Goal: Task Accomplishment & Management: Complete application form

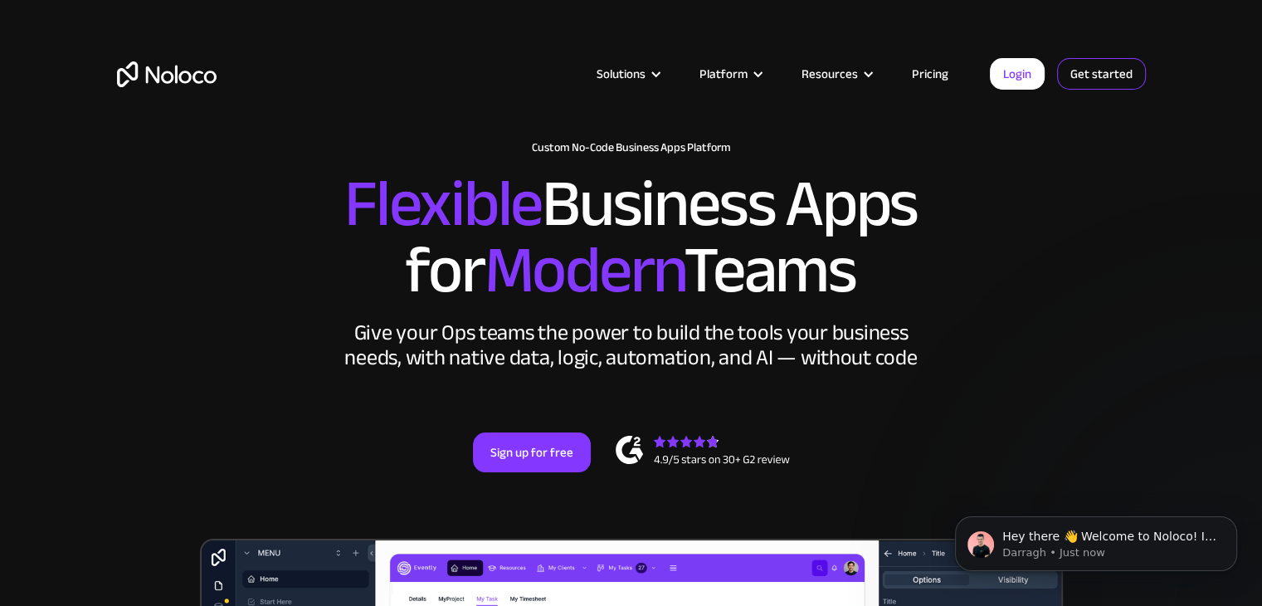
click at [1087, 76] on link "Get started" at bounding box center [1101, 74] width 89 height 32
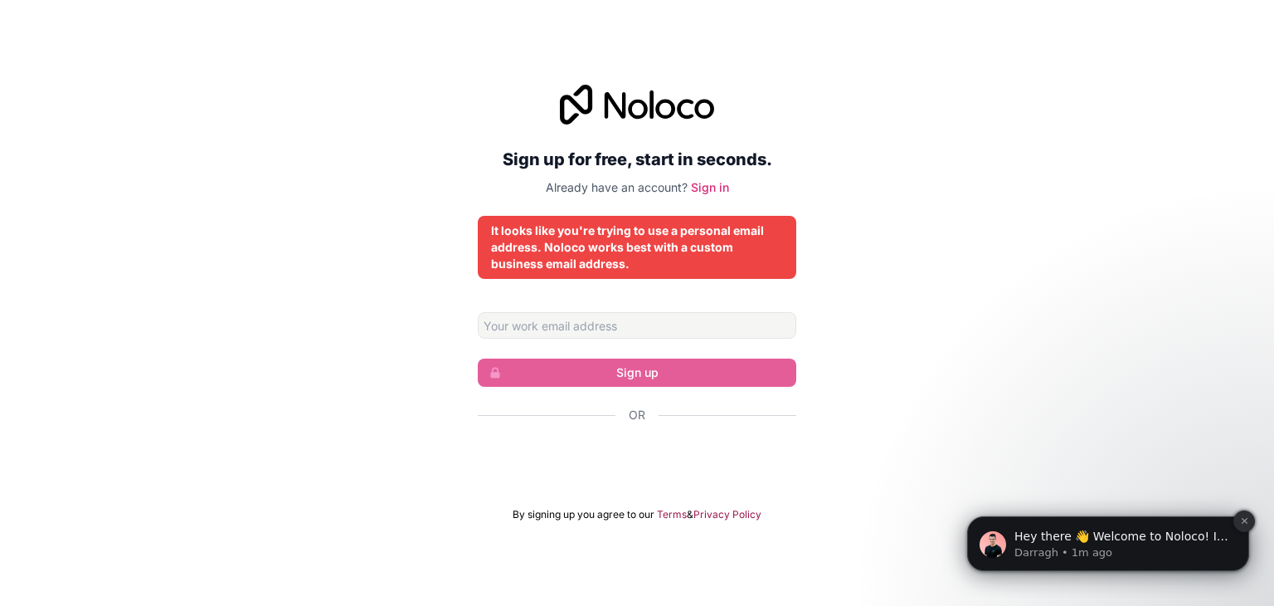
click at [1243, 518] on icon "Dismiss notification" at bounding box center [1244, 520] width 9 height 9
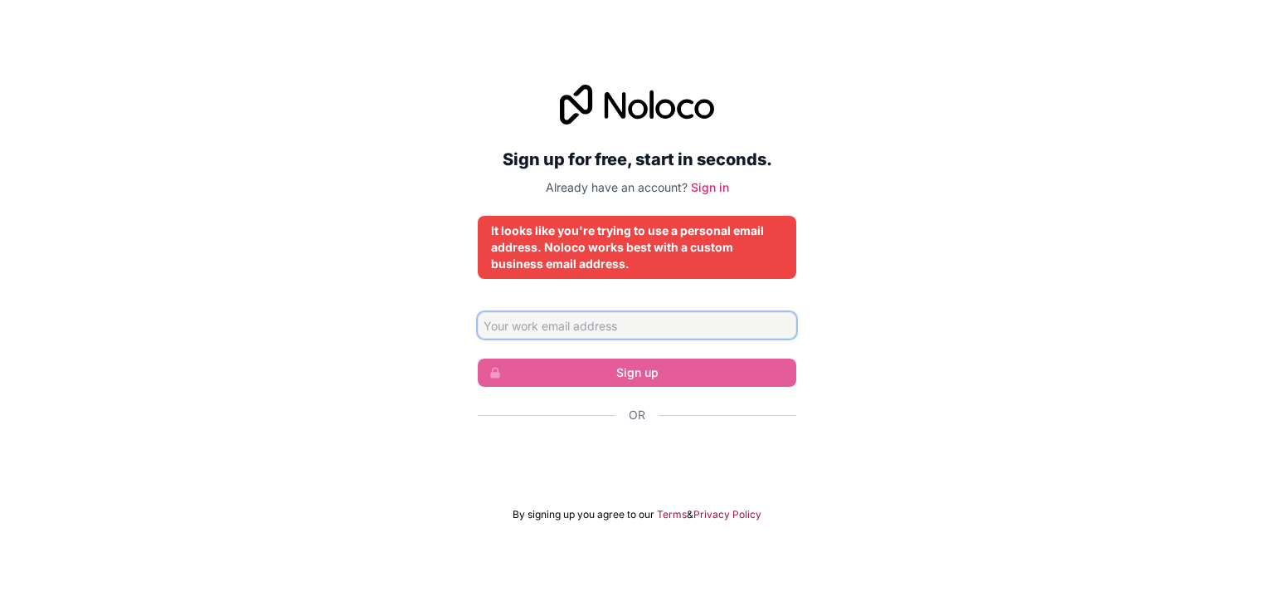
click at [571, 326] on input "Email address" at bounding box center [637, 325] width 319 height 27
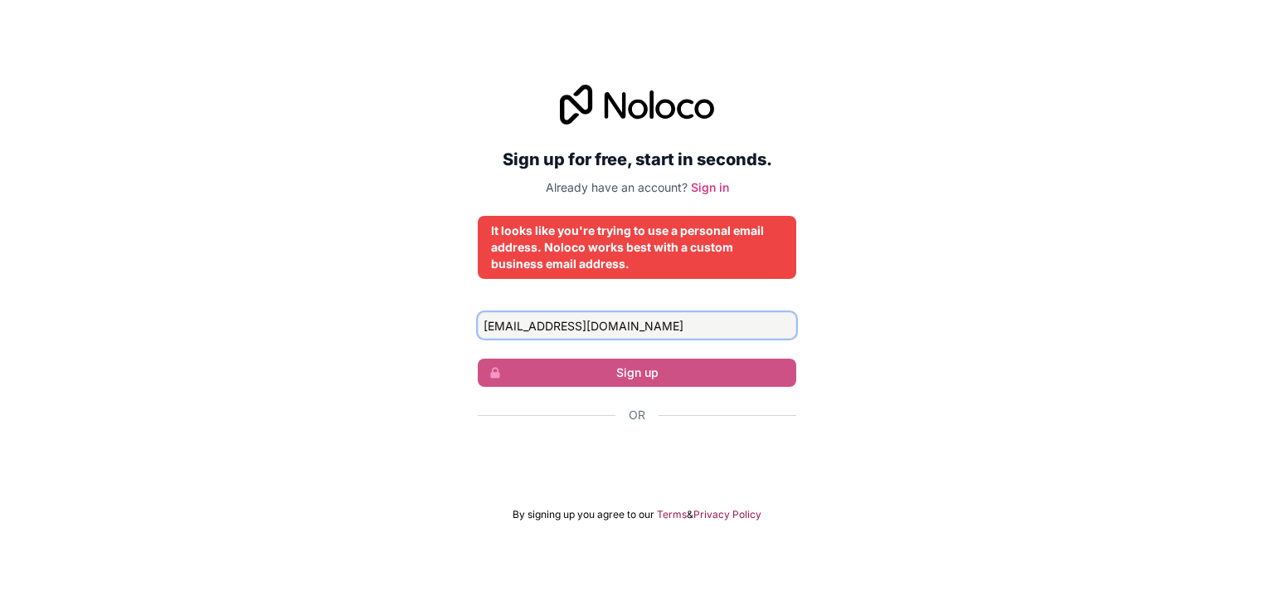
type input "alwanbeetge@gmail.com"
